Goal: Navigation & Orientation: Find specific page/section

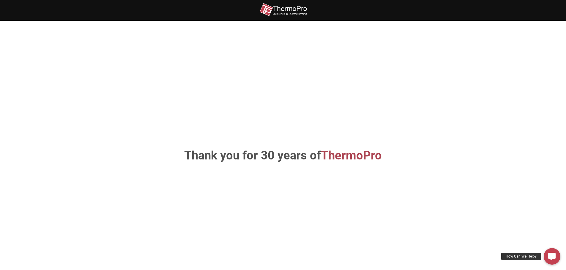
click at [285, 13] on img at bounding box center [283, 9] width 48 height 13
click at [286, 7] on img at bounding box center [283, 9] width 48 height 13
